Goal: Information Seeking & Learning: Learn about a topic

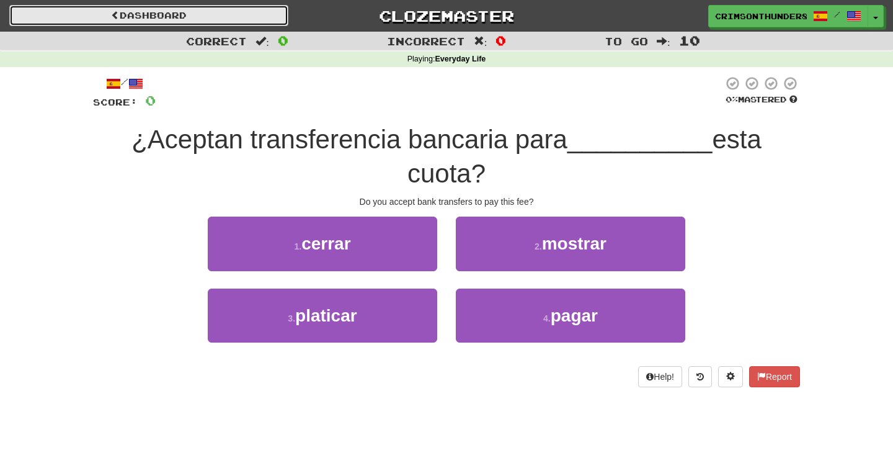
click at [276, 19] on link "Dashboard" at bounding box center [148, 15] width 279 height 21
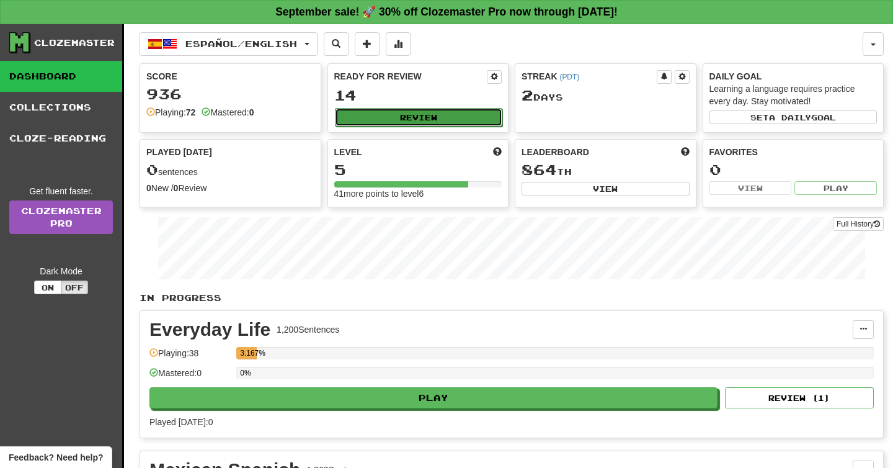
click at [367, 122] on button "Review" at bounding box center [419, 117] width 168 height 19
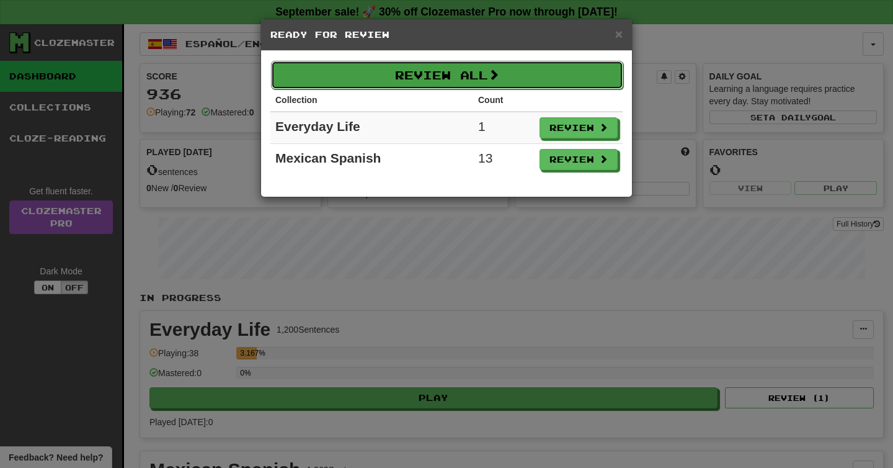
click at [580, 84] on button "Review All" at bounding box center [447, 75] width 352 height 29
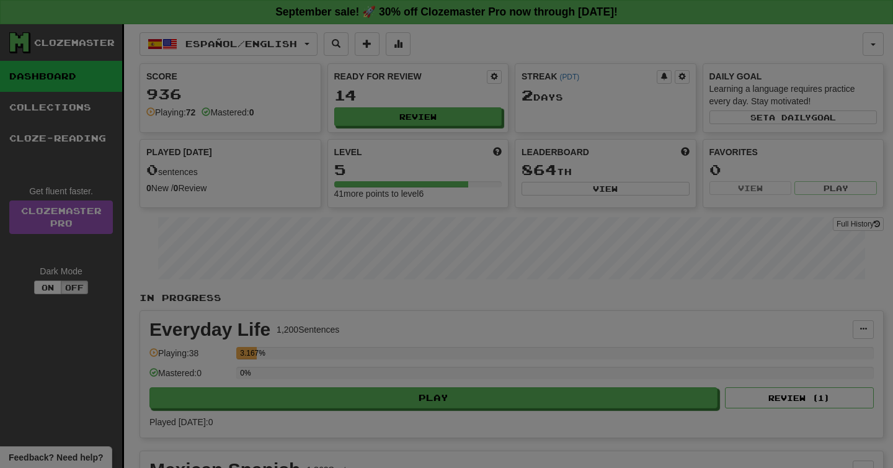
select select "**"
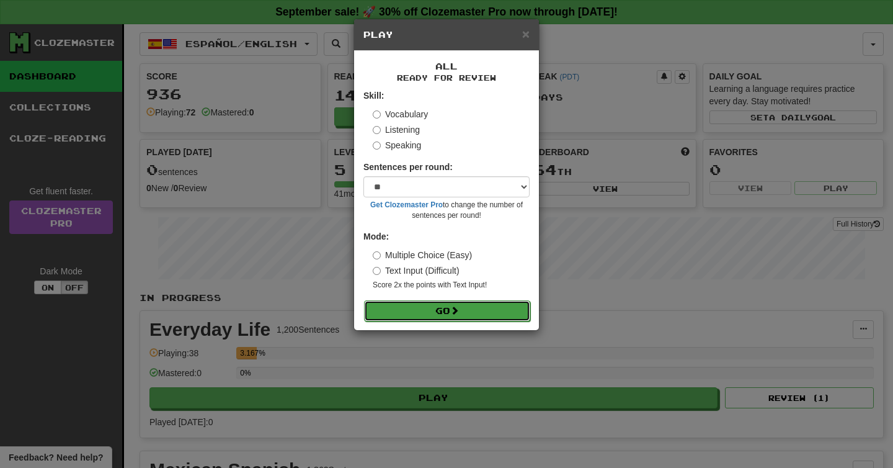
click at [516, 316] on button "Go" at bounding box center [447, 310] width 166 height 21
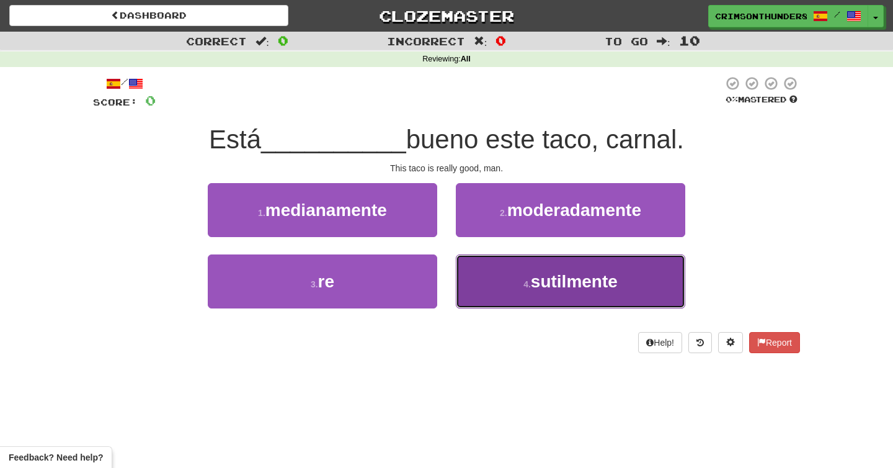
click at [527, 297] on button "4 . sutilmente" at bounding box center [571, 281] width 230 height 54
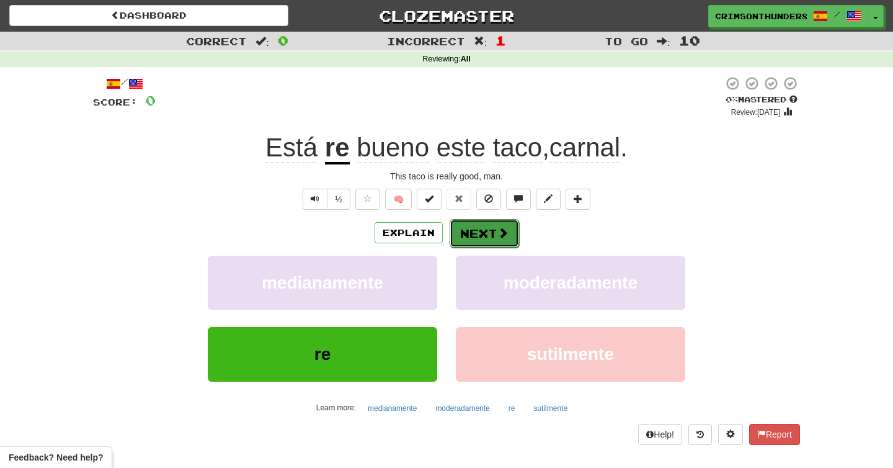
click at [486, 233] on button "Next" at bounding box center [484, 233] width 69 height 29
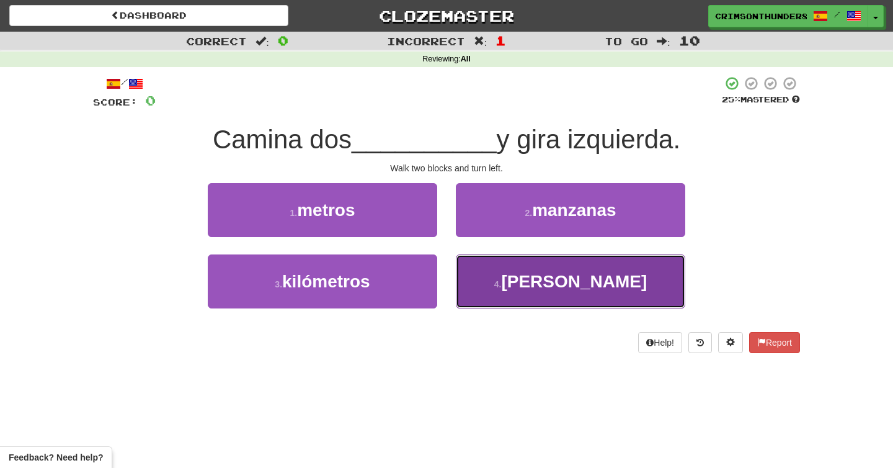
click at [485, 288] on button "4 . cuadras" at bounding box center [571, 281] width 230 height 54
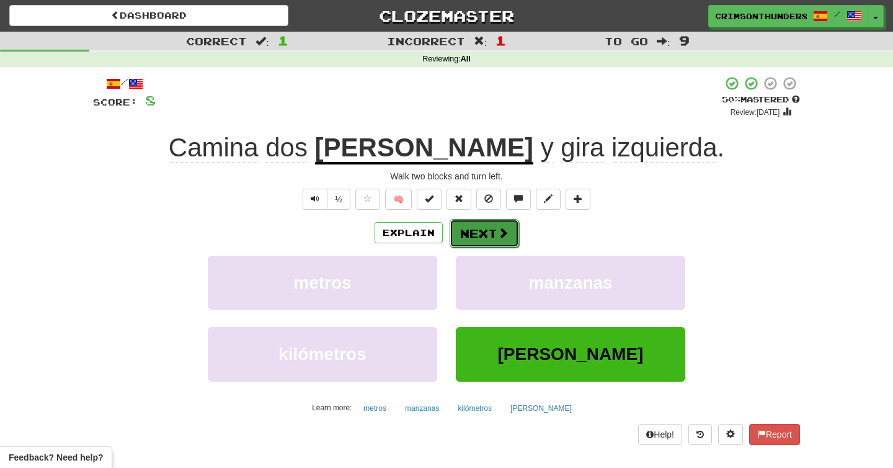
click at [486, 228] on button "Next" at bounding box center [484, 233] width 69 height 29
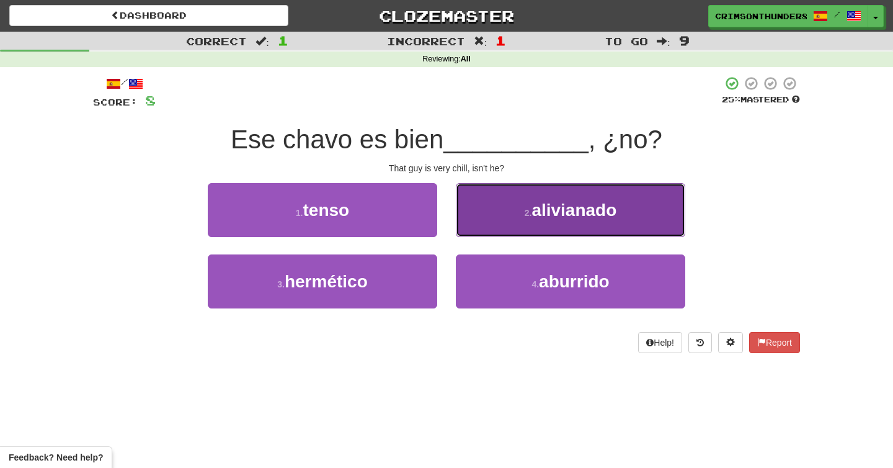
click at [543, 230] on button "2 . alivianado" at bounding box center [571, 210] width 230 height 54
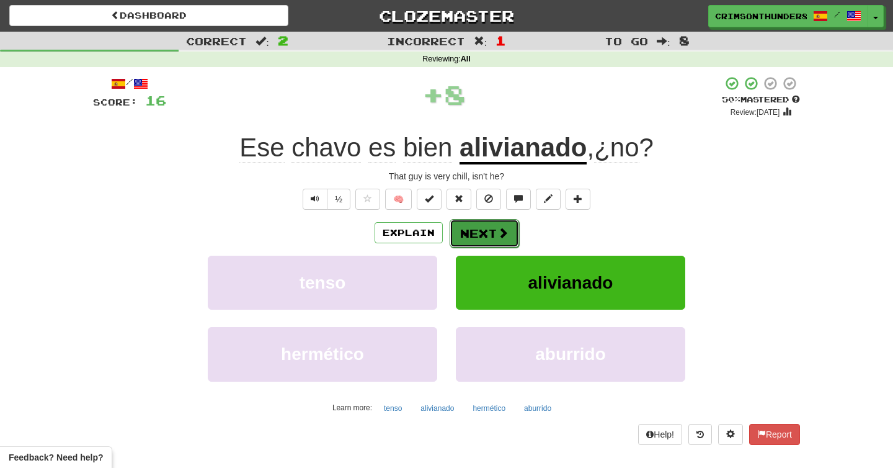
click at [480, 225] on button "Next" at bounding box center [484, 233] width 69 height 29
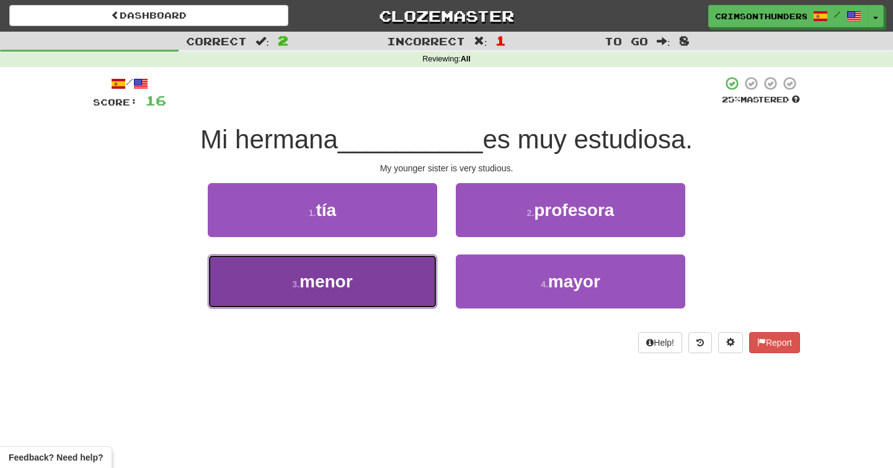
click at [375, 292] on button "3 . menor" at bounding box center [323, 281] width 230 height 54
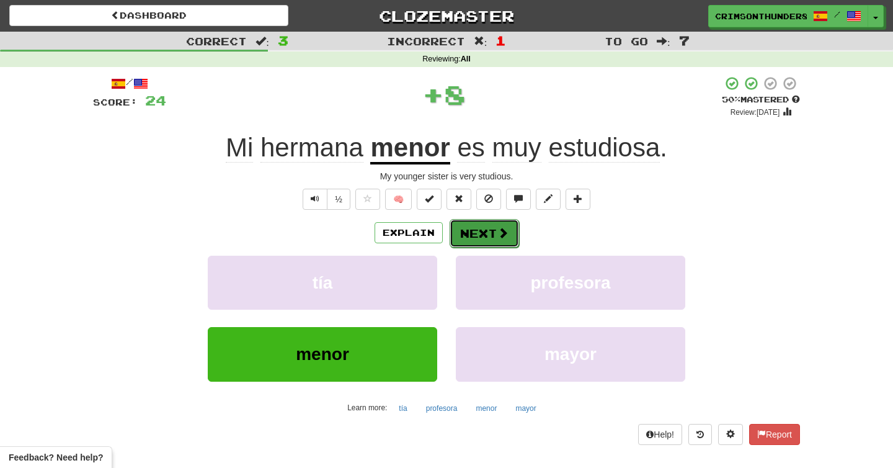
click at [470, 238] on button "Next" at bounding box center [484, 233] width 69 height 29
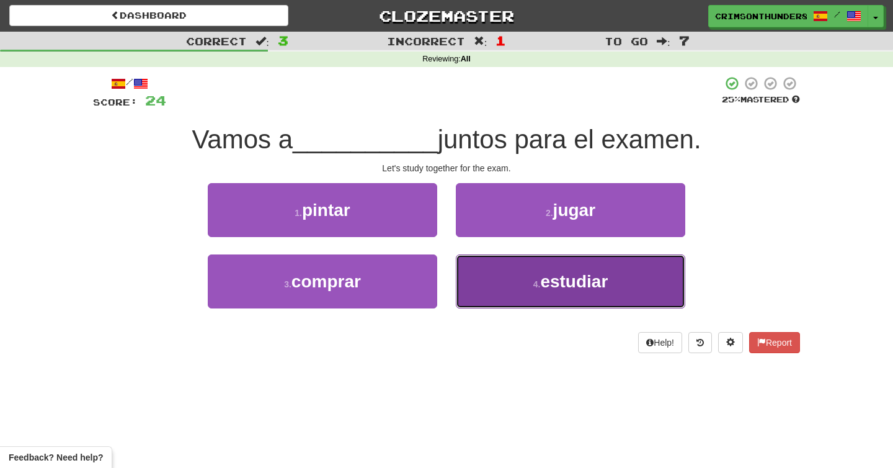
click at [475, 281] on button "4 . estudiar" at bounding box center [571, 281] width 230 height 54
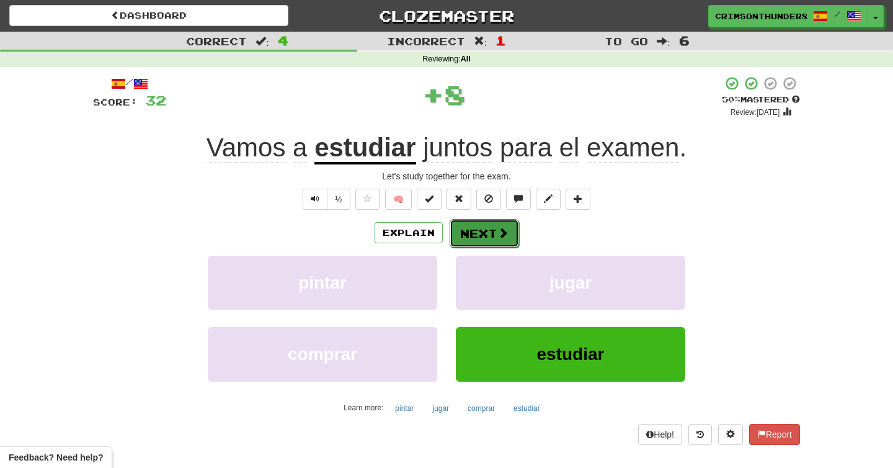
click at [487, 234] on button "Next" at bounding box center [484, 233] width 69 height 29
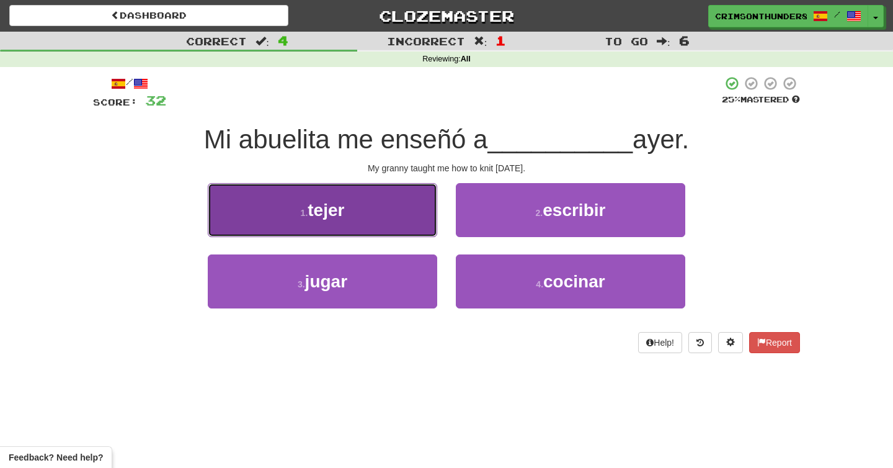
click at [329, 190] on button "1 . tejer" at bounding box center [323, 210] width 230 height 54
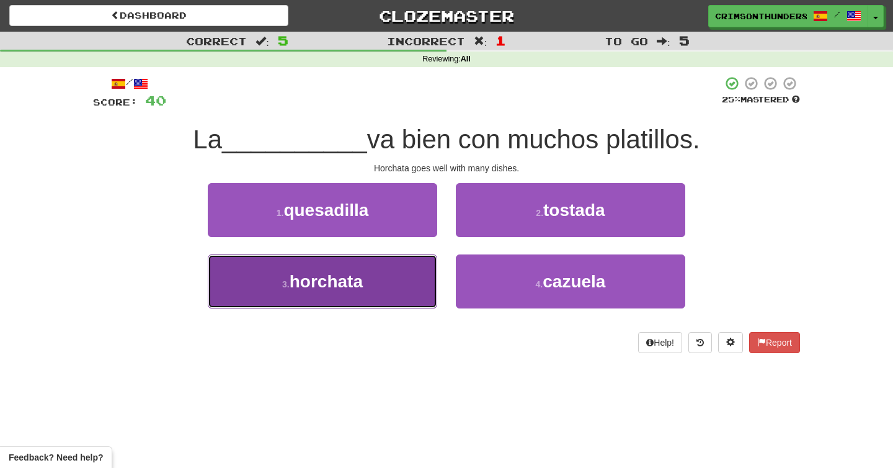
click at [332, 287] on span "horchata" at bounding box center [326, 281] width 73 height 19
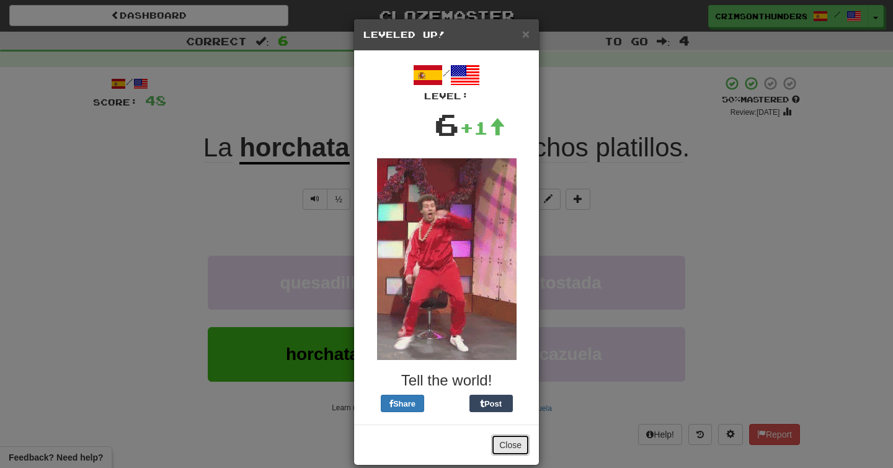
click at [509, 442] on button "Close" at bounding box center [510, 444] width 38 height 21
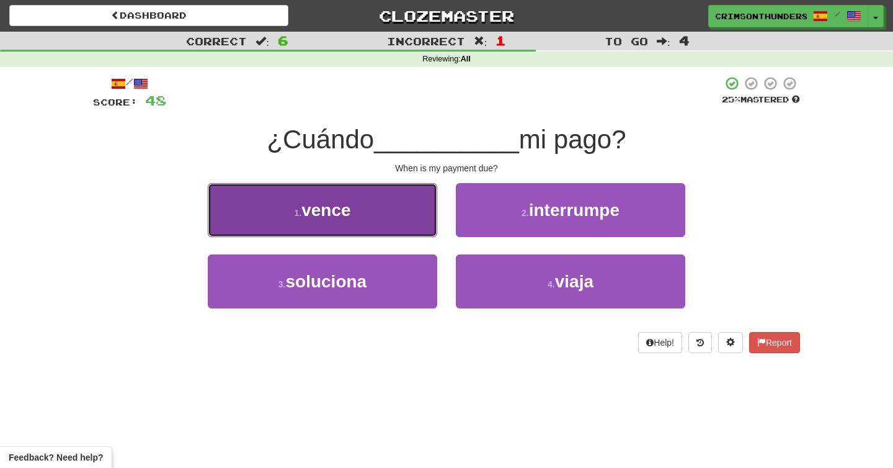
click at [393, 200] on button "1 . vence" at bounding box center [323, 210] width 230 height 54
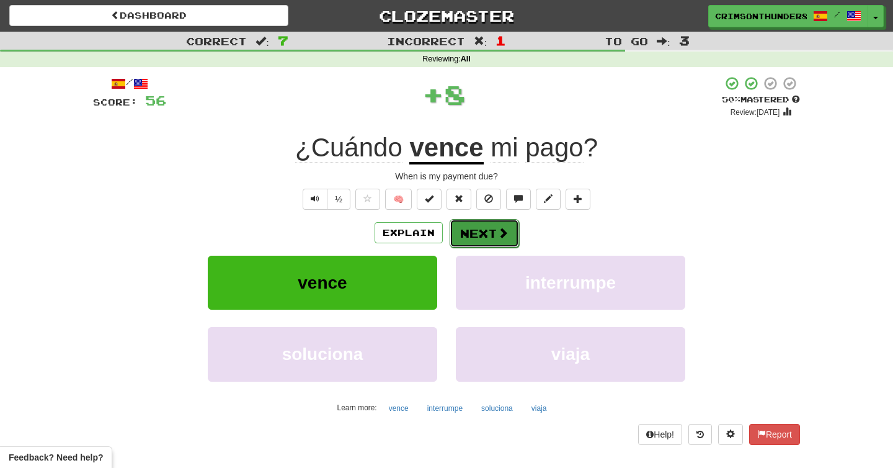
click at [486, 238] on button "Next" at bounding box center [484, 233] width 69 height 29
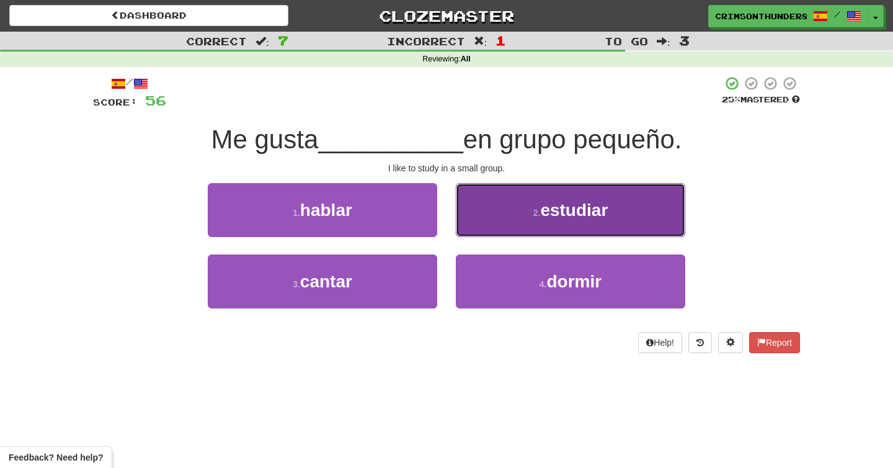
click at [480, 225] on button "2 . estudiar" at bounding box center [571, 210] width 230 height 54
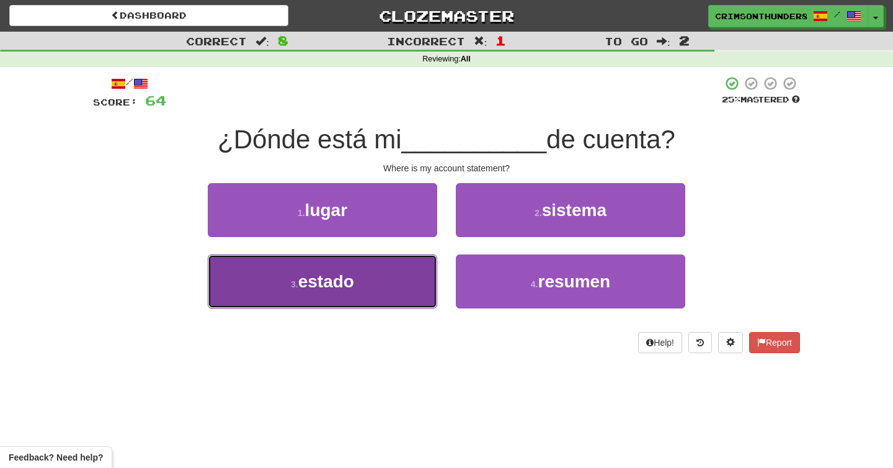
click at [367, 302] on button "3 . estado" at bounding box center [323, 281] width 230 height 54
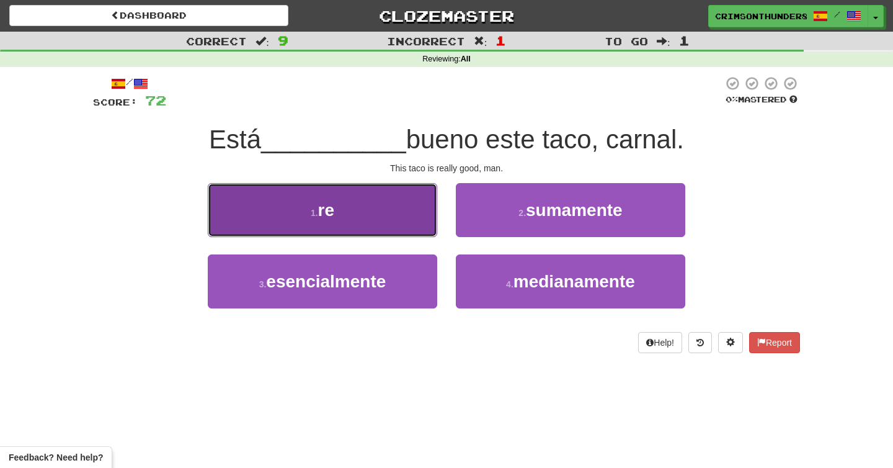
click at [300, 204] on button "1 . re" at bounding box center [323, 210] width 230 height 54
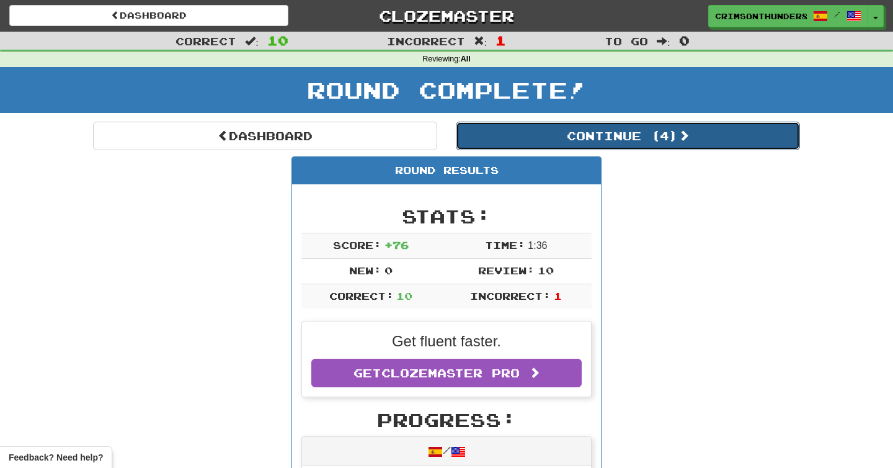
click at [503, 128] on button "Continue ( 4 )" at bounding box center [628, 136] width 344 height 29
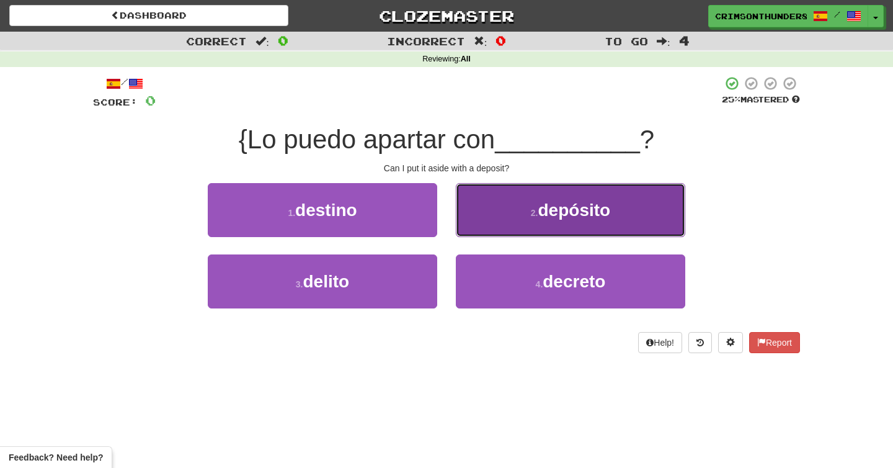
click at [535, 217] on small "2 ." at bounding box center [534, 213] width 7 height 10
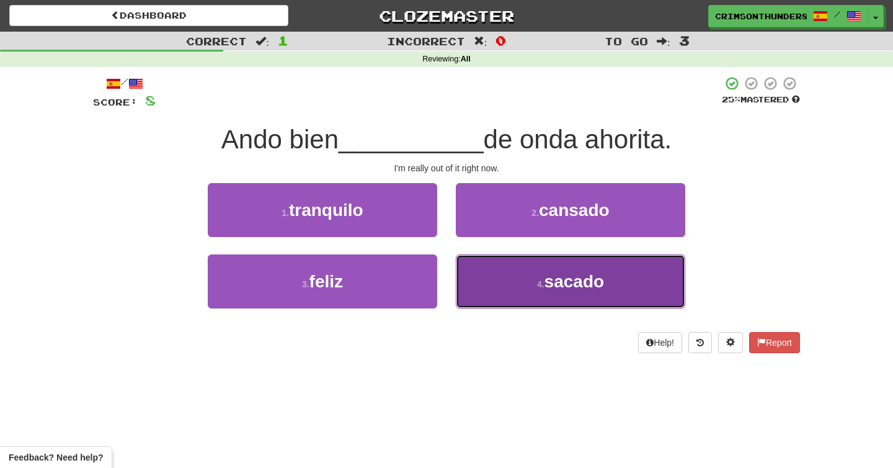
click at [529, 274] on button "4 . sacado" at bounding box center [571, 281] width 230 height 54
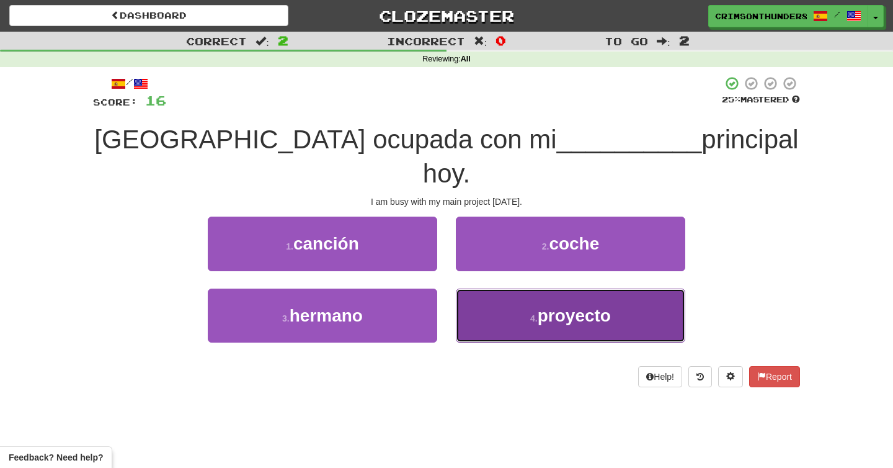
click at [480, 304] on button "4 . proyecto" at bounding box center [571, 315] width 230 height 54
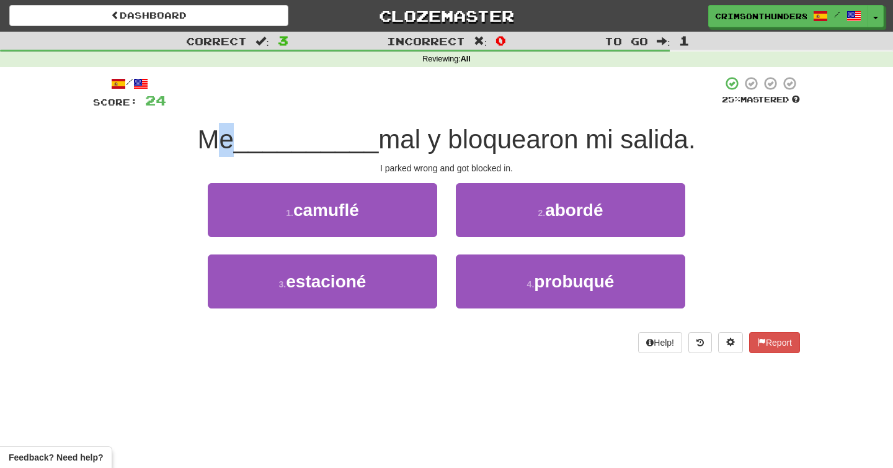
drag, startPoint x: 220, startPoint y: 145, endPoint x: 231, endPoint y: 145, distance: 10.5
click at [231, 145] on span "Me" at bounding box center [215, 139] width 36 height 29
drag, startPoint x: 231, startPoint y: 145, endPoint x: 195, endPoint y: 145, distance: 36.6
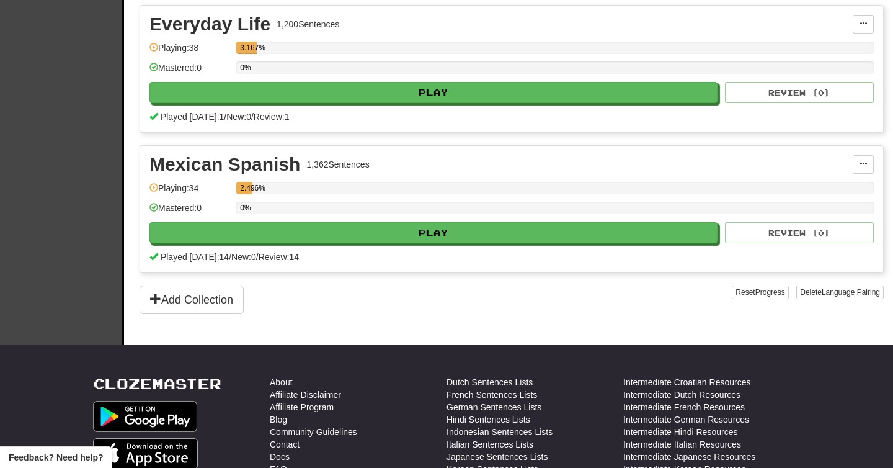
scroll to position [331, 0]
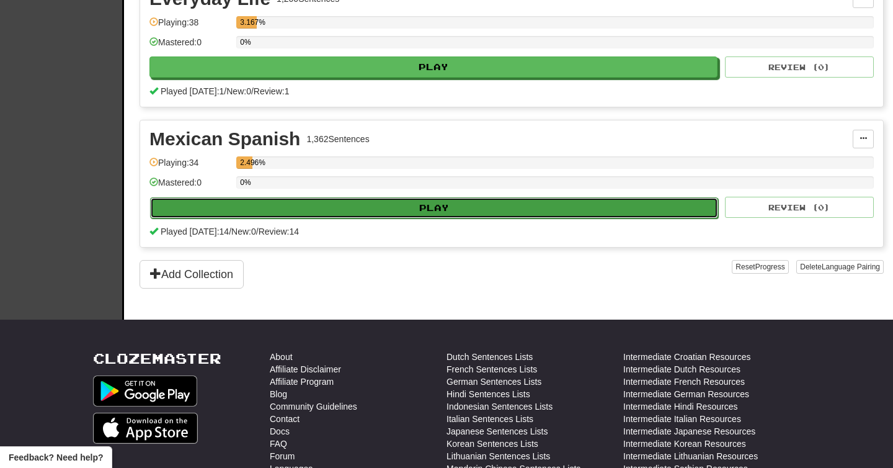
click at [325, 208] on button "Play" at bounding box center [434, 207] width 568 height 21
select select "**"
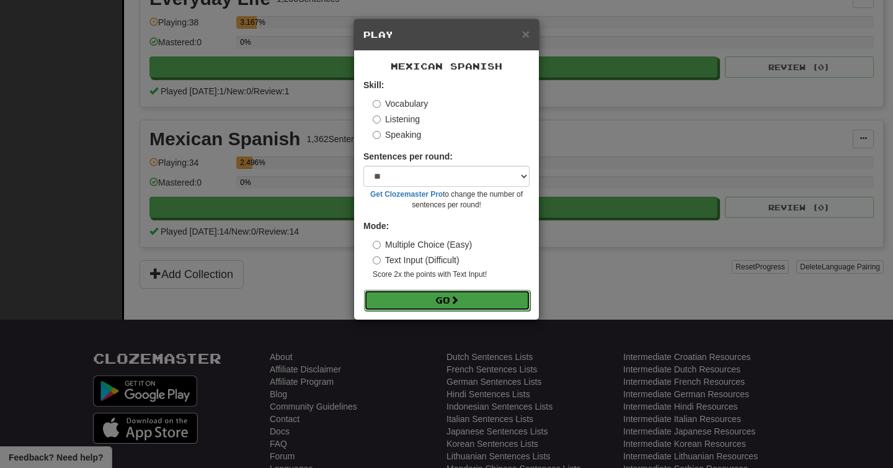
click at [405, 294] on button "Go" at bounding box center [447, 300] width 166 height 21
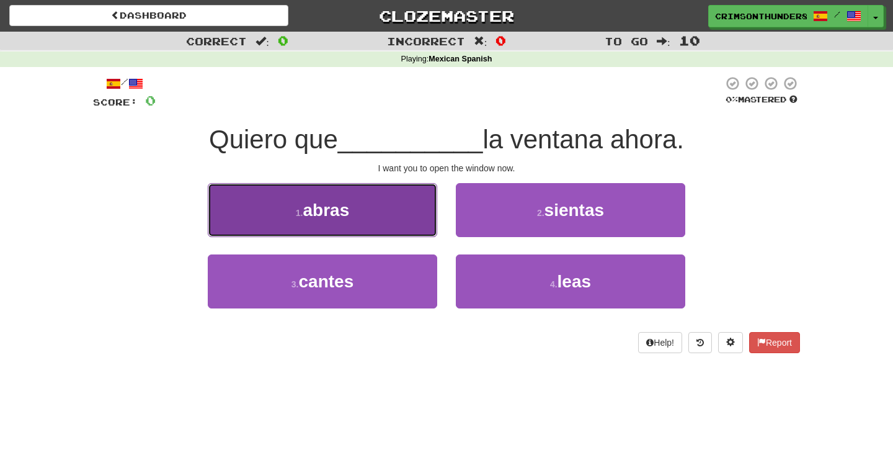
click at [354, 205] on button "1 . [GEOGRAPHIC_DATA]" at bounding box center [323, 210] width 230 height 54
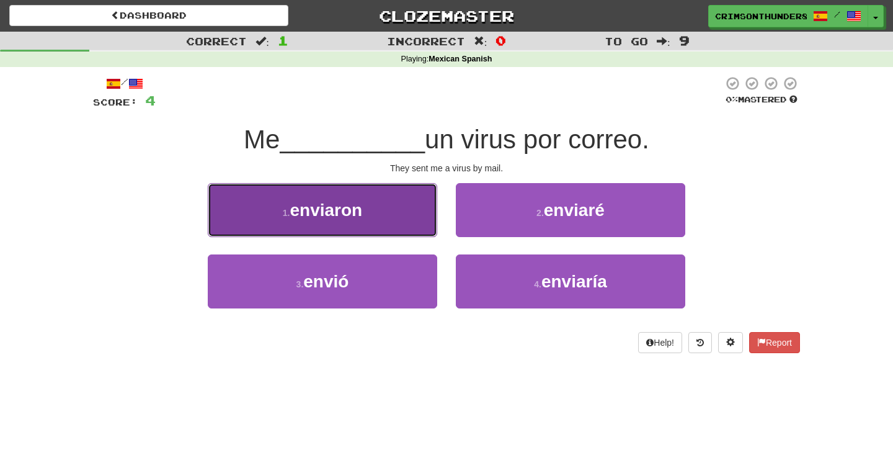
click at [346, 215] on span "enviaron" at bounding box center [326, 209] width 73 height 19
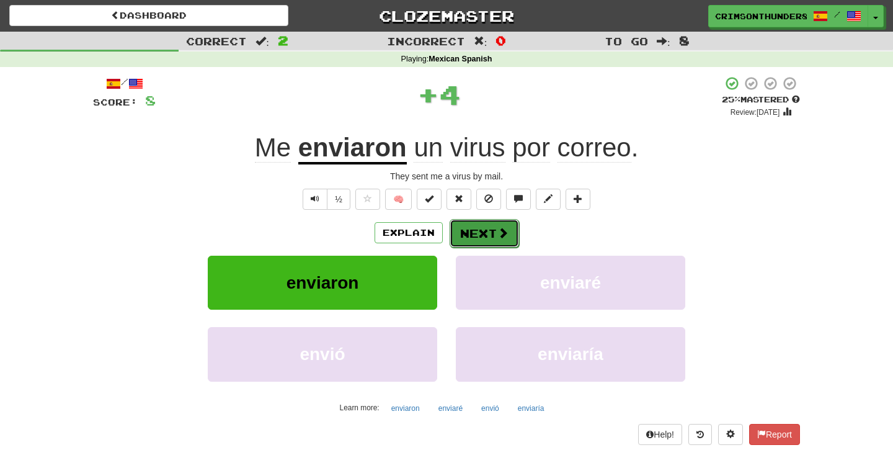
click at [488, 227] on button "Next" at bounding box center [484, 233] width 69 height 29
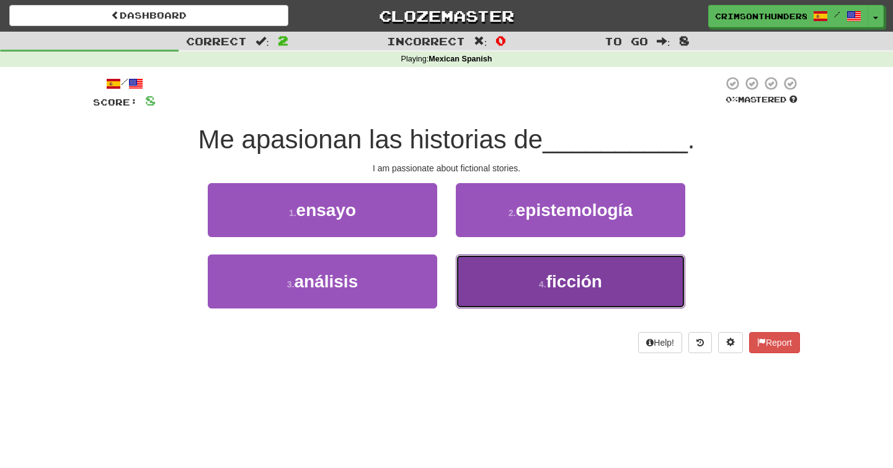
click at [485, 279] on button "4 . ficción" at bounding box center [571, 281] width 230 height 54
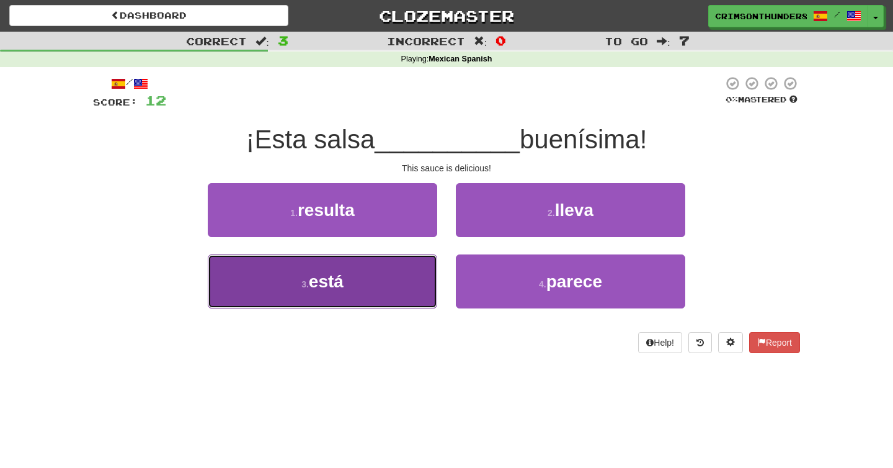
click at [365, 262] on button "3 . está" at bounding box center [323, 281] width 230 height 54
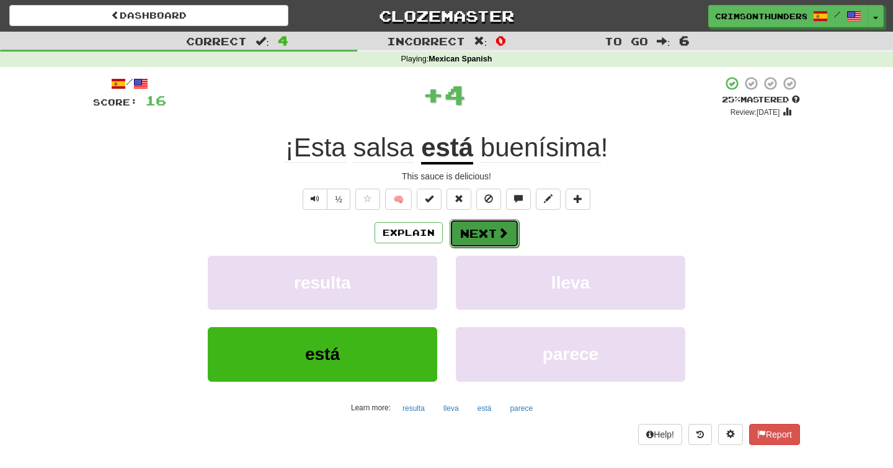
click at [488, 231] on button "Next" at bounding box center [484, 233] width 69 height 29
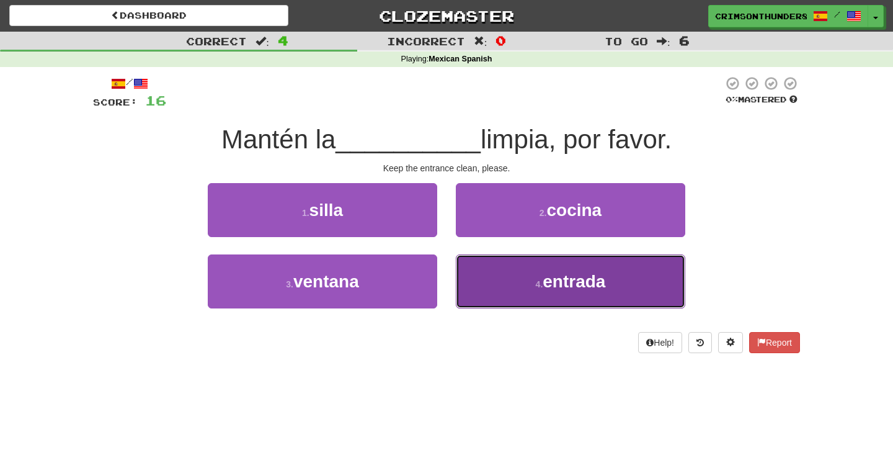
click at [476, 262] on button "4 . entrada" at bounding box center [571, 281] width 230 height 54
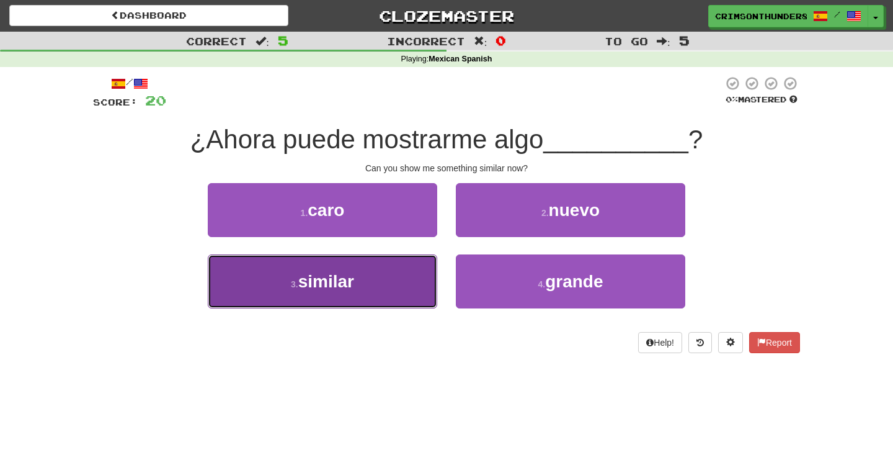
click at [391, 266] on button "3 . similar" at bounding box center [323, 281] width 230 height 54
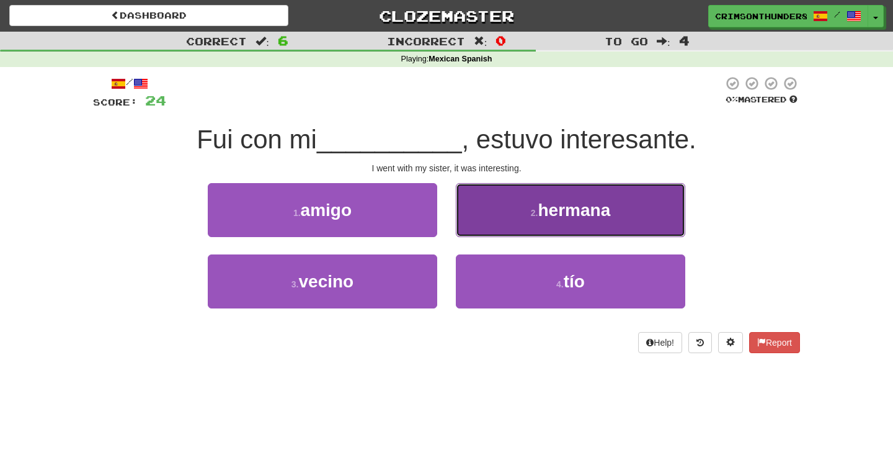
click at [551, 207] on span "hermana" at bounding box center [574, 209] width 73 height 19
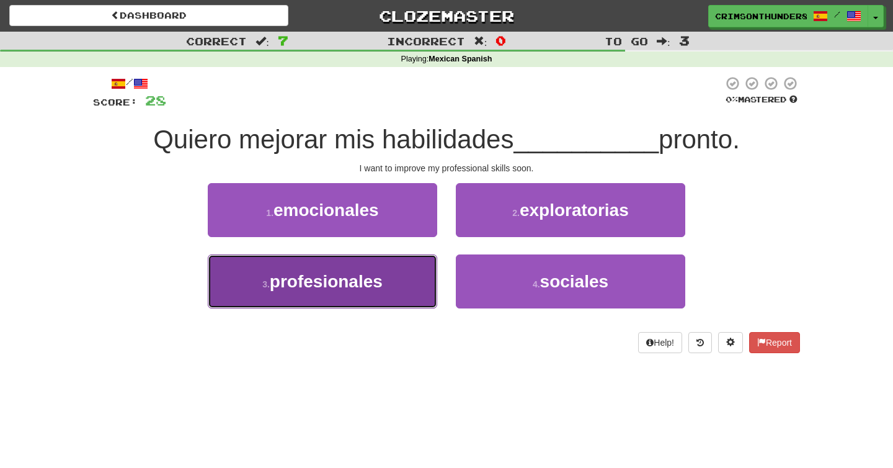
click at [357, 275] on span "profesionales" at bounding box center [326, 281] width 113 height 19
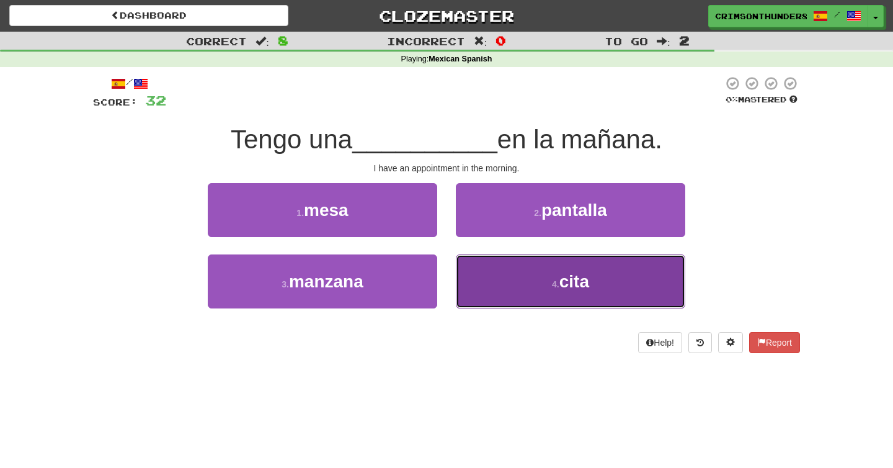
click at [502, 300] on button "4 . cita" at bounding box center [571, 281] width 230 height 54
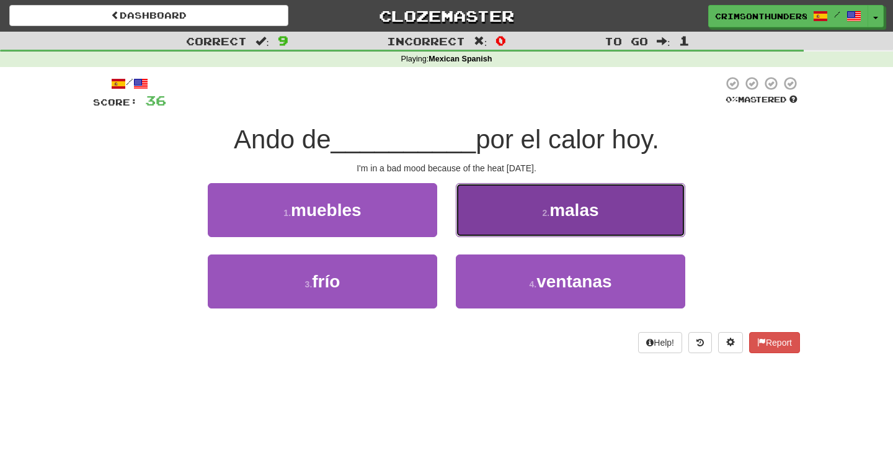
click at [478, 218] on button "2 . malas" at bounding box center [571, 210] width 230 height 54
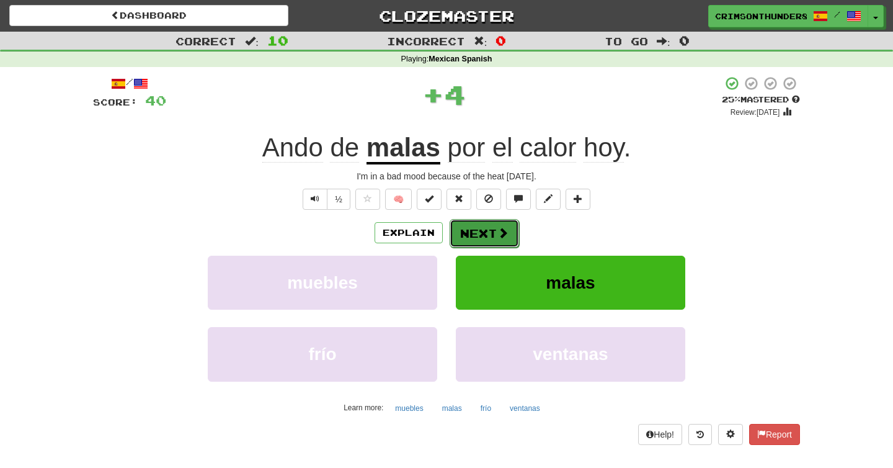
click at [498, 230] on span at bounding box center [503, 232] width 11 height 11
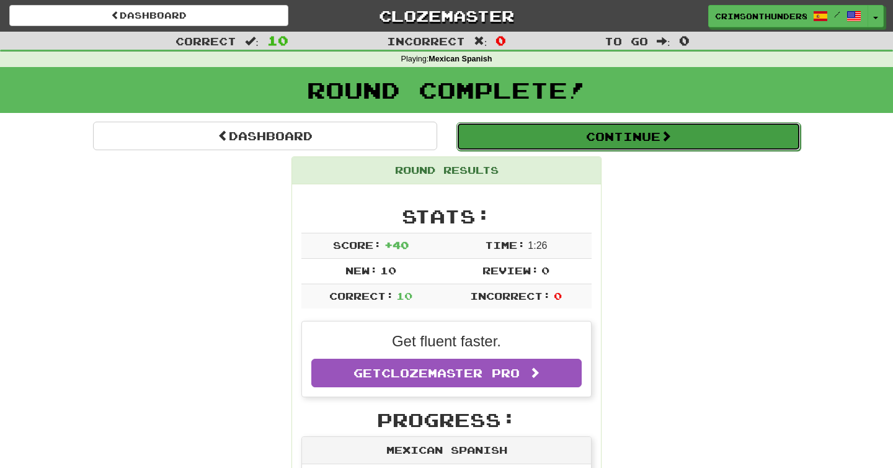
click at [579, 141] on button "Continue" at bounding box center [629, 136] width 344 height 29
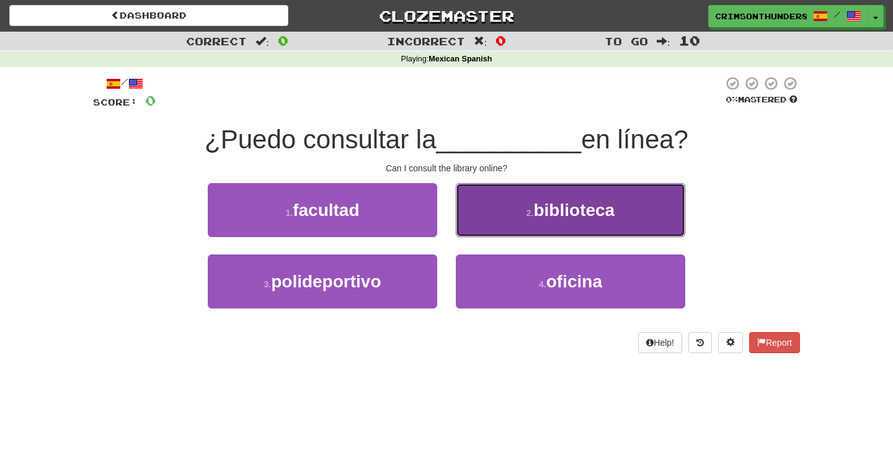
click at [503, 223] on button "2 . biblioteca" at bounding box center [571, 210] width 230 height 54
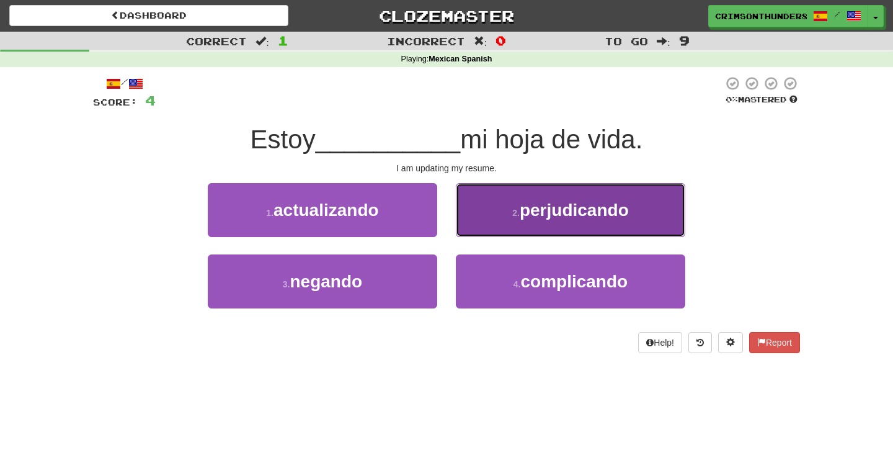
click at [479, 211] on button "2 . perjudicando" at bounding box center [571, 210] width 230 height 54
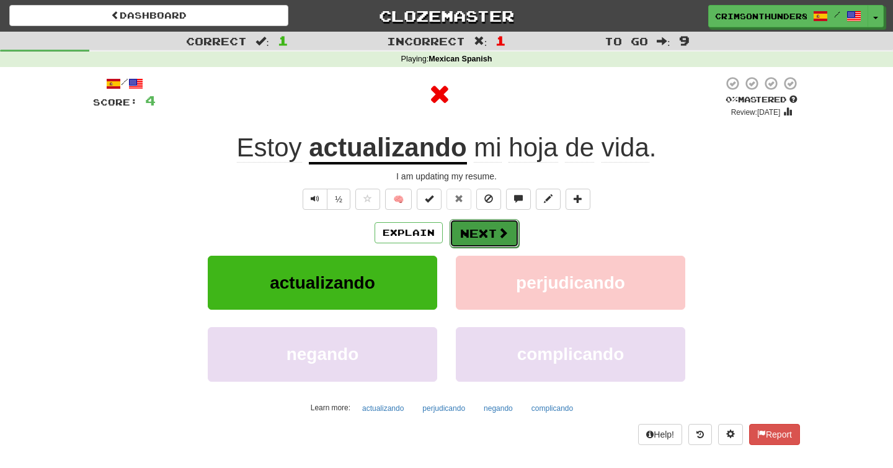
click at [475, 231] on button "Next" at bounding box center [484, 233] width 69 height 29
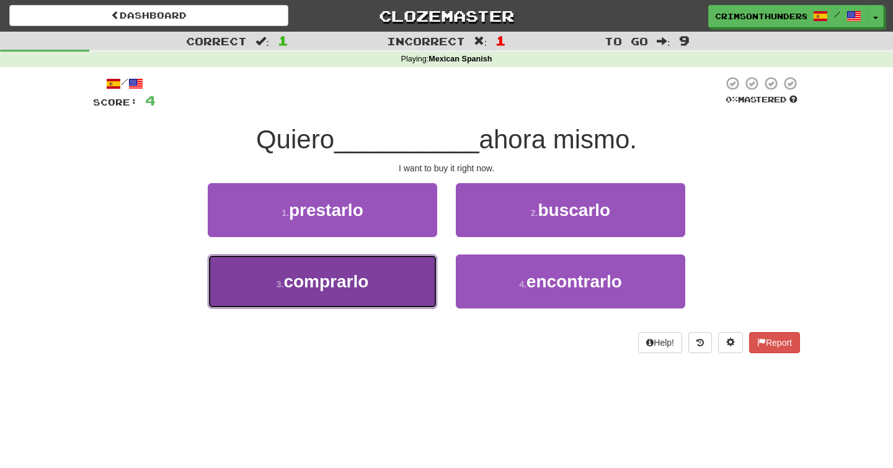
click at [374, 292] on button "3 . comprarlo" at bounding box center [323, 281] width 230 height 54
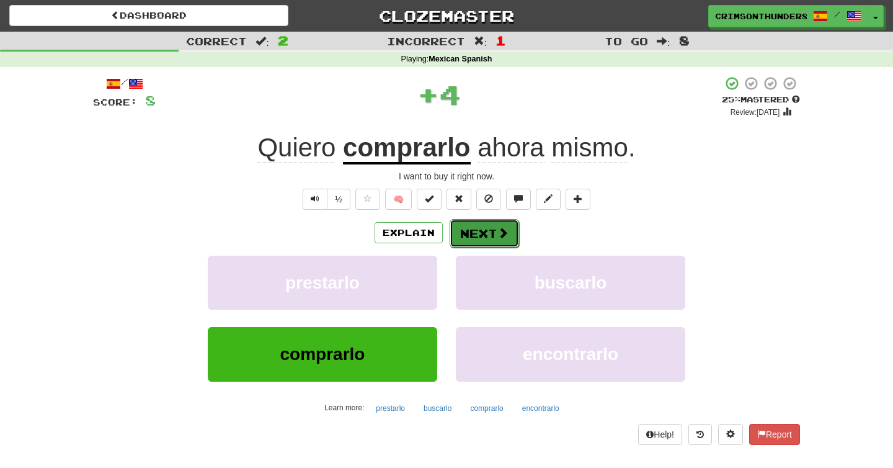
click at [491, 244] on button "Next" at bounding box center [484, 233] width 69 height 29
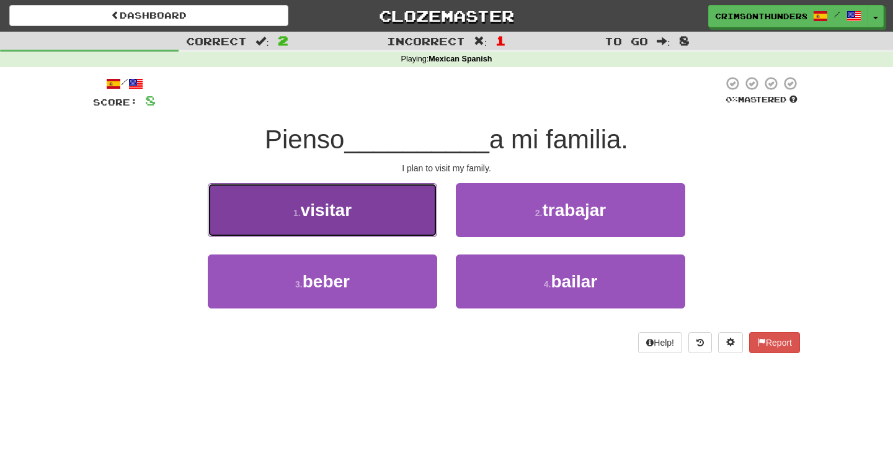
click at [381, 220] on button "1 . visitar" at bounding box center [323, 210] width 230 height 54
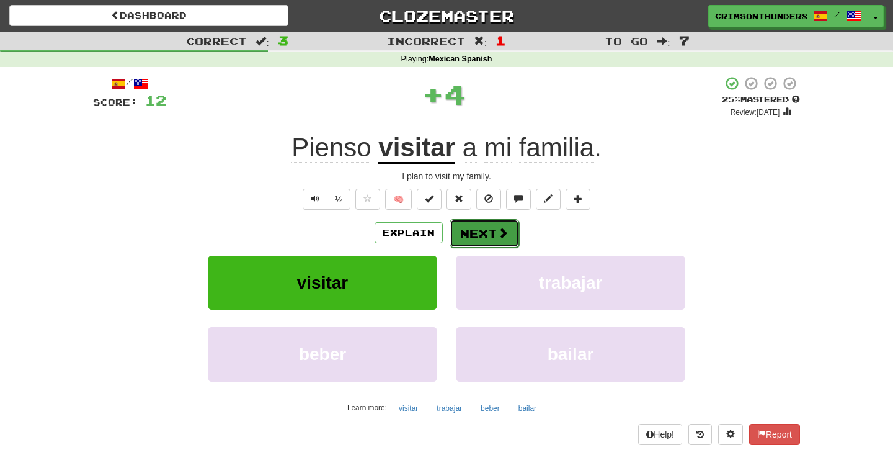
click at [490, 241] on button "Next" at bounding box center [484, 233] width 69 height 29
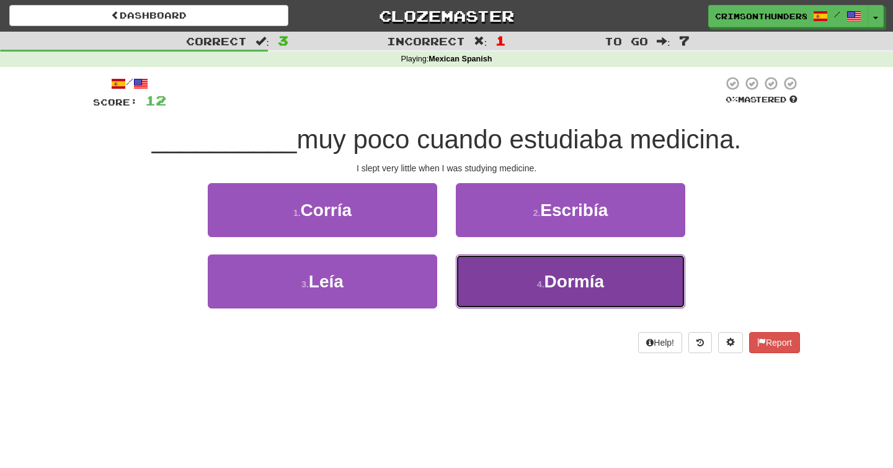
click at [496, 283] on button "4 . Dormía" at bounding box center [571, 281] width 230 height 54
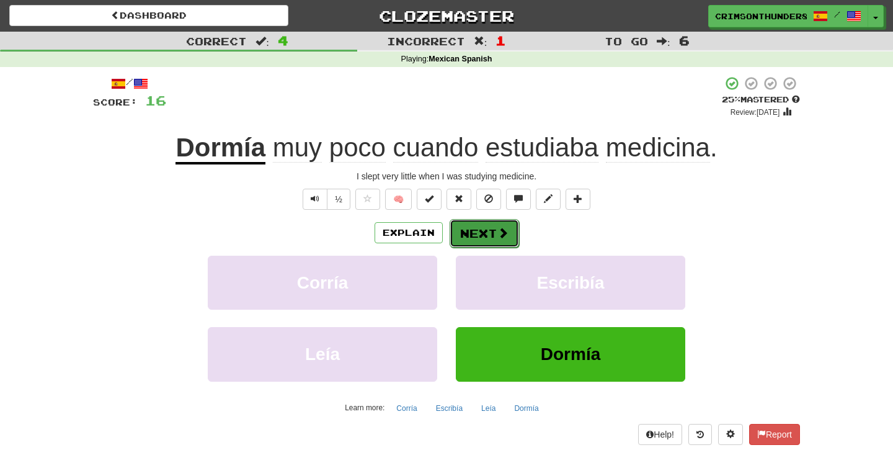
click at [481, 236] on button "Next" at bounding box center [484, 233] width 69 height 29
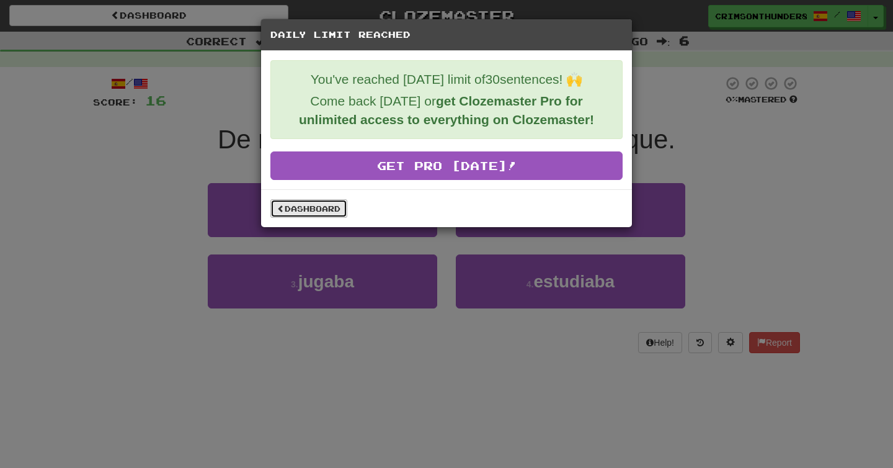
click at [290, 212] on link "Dashboard" at bounding box center [308, 208] width 77 height 19
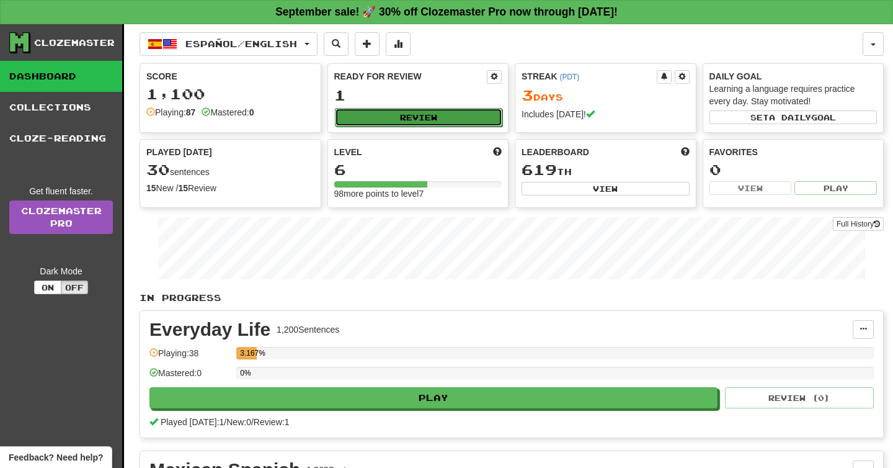
click at [378, 112] on button "Review" at bounding box center [419, 117] width 168 height 19
select select "**"
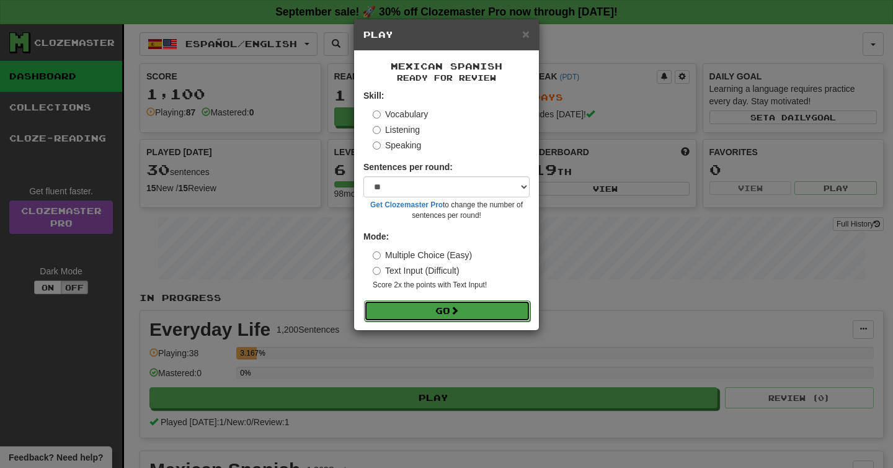
click at [426, 305] on button "Go" at bounding box center [447, 310] width 166 height 21
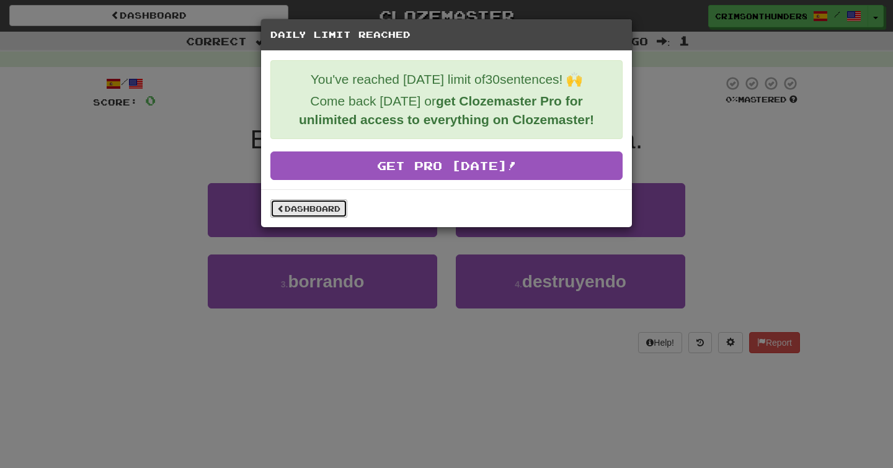
click at [296, 205] on link "Dashboard" at bounding box center [308, 208] width 77 height 19
